Goal: Task Accomplishment & Management: Manage account settings

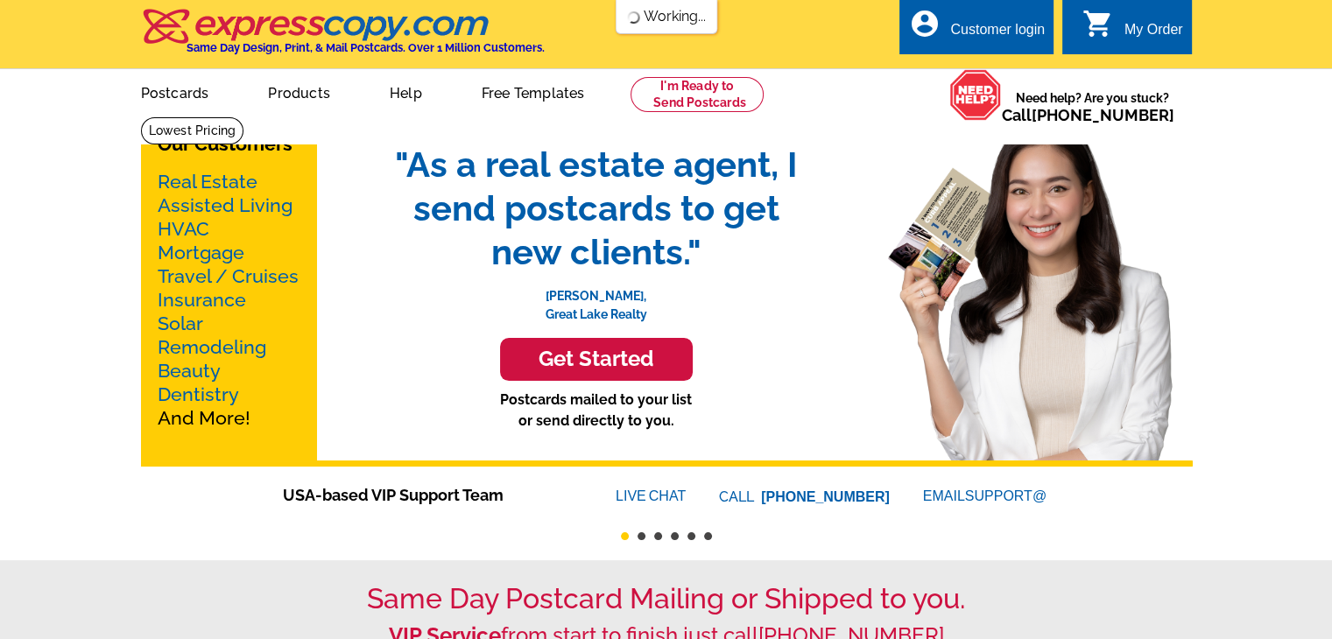
click at [995, 32] on div "Customer login" at bounding box center [997, 34] width 95 height 25
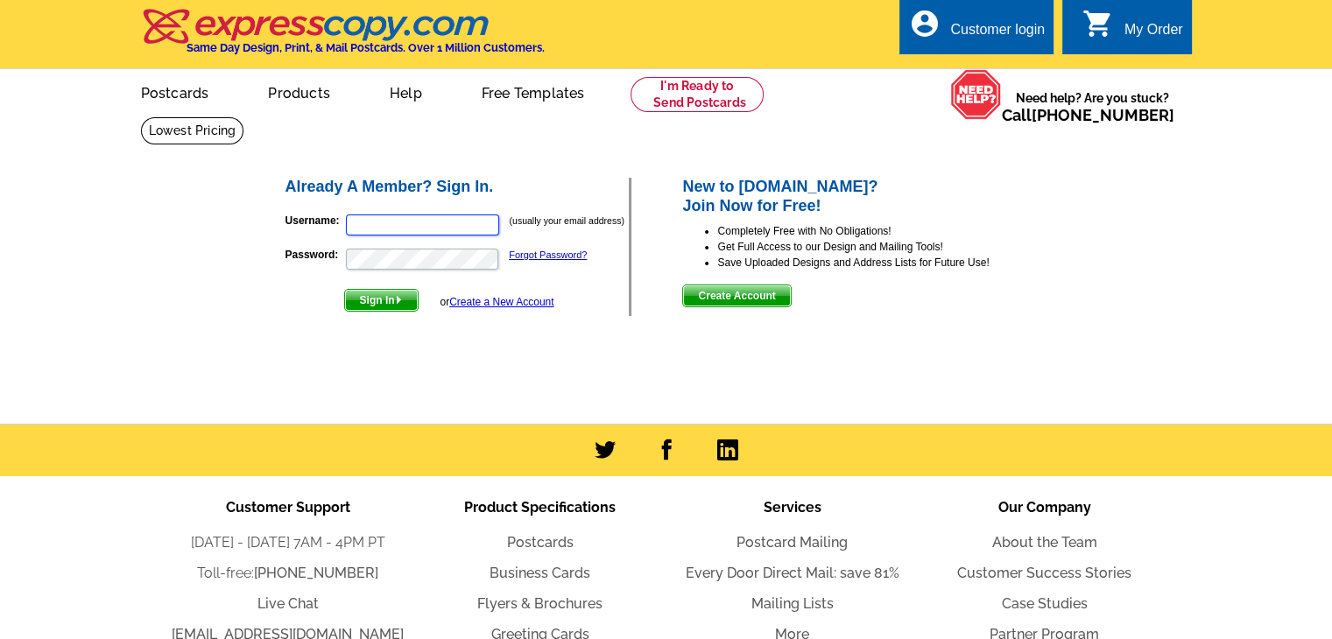
click at [467, 228] on input "Username:" at bounding box center [422, 225] width 153 height 21
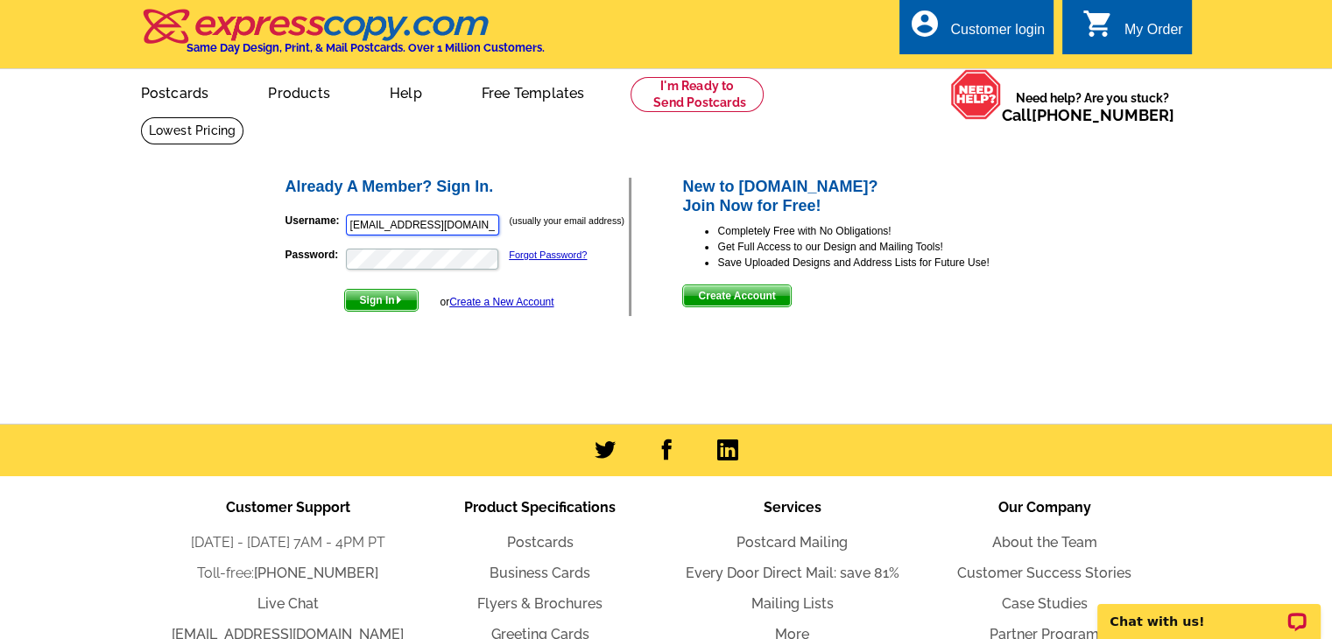
type input "[EMAIL_ADDRESS][DOMAIN_NAME]"
click at [344, 289] on button "Sign In" at bounding box center [381, 300] width 74 height 23
